Goal: Find contact information: Find contact information

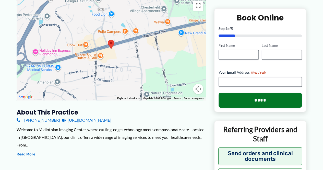
scroll to position [102, 0]
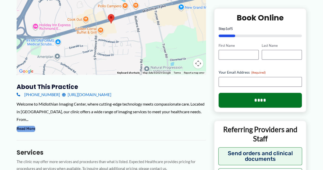
drag, startPoint x: 31, startPoint y: 130, endPoint x: 37, endPoint y: 128, distance: 5.6
click at [31, 130] on button "Read More" at bounding box center [26, 129] width 19 height 6
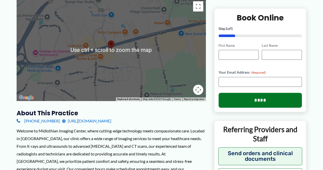
scroll to position [77, 0]
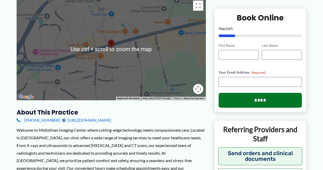
click at [111, 120] on link "[URL][DOMAIN_NAME]" at bounding box center [86, 120] width 49 height 8
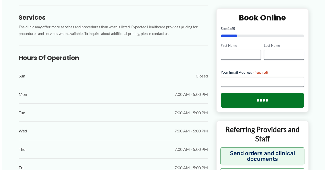
scroll to position [306, 0]
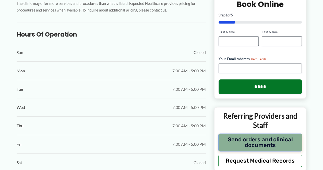
click at [281, 145] on button "Send orders and clinical documents" at bounding box center [260, 142] width 84 height 18
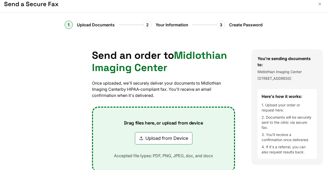
scroll to position [4, 0]
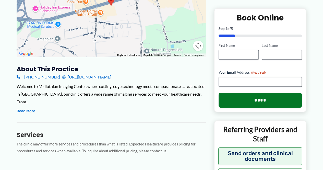
scroll to position [128, 0]
